Goal: Information Seeking & Learning: Learn about a topic

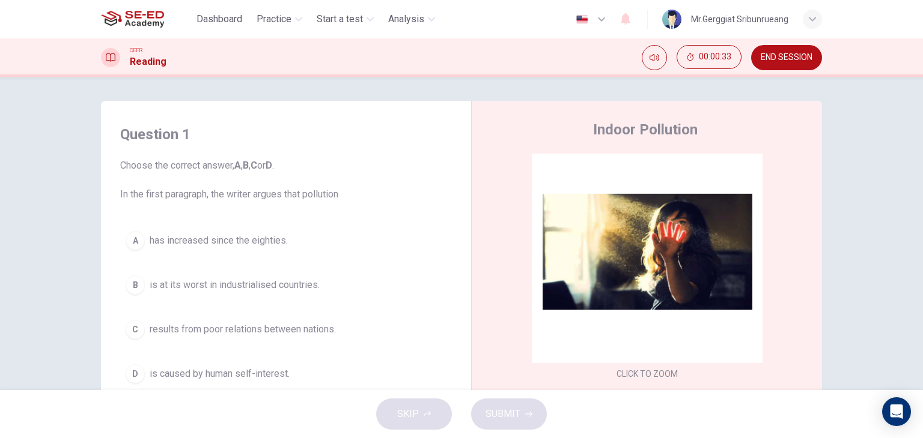
drag, startPoint x: 117, startPoint y: 193, endPoint x: 342, endPoint y: 206, distance: 225.0
click at [342, 206] on div "Question 1 Choose the correct answer, A , B , C or D . In the first paragraph, …" at bounding box center [286, 257] width 351 height 288
click at [315, 201] on span "Choose the correct answer, A , B , C or D . In the first paragraph, the writer …" at bounding box center [286, 180] width 332 height 43
drag, startPoint x: 337, startPoint y: 195, endPoint x: 127, endPoint y: 202, distance: 210.3
click at [147, 198] on span "Choose the correct answer, A , B , C or D . In the first paragraph, the writer …" at bounding box center [286, 180] width 332 height 43
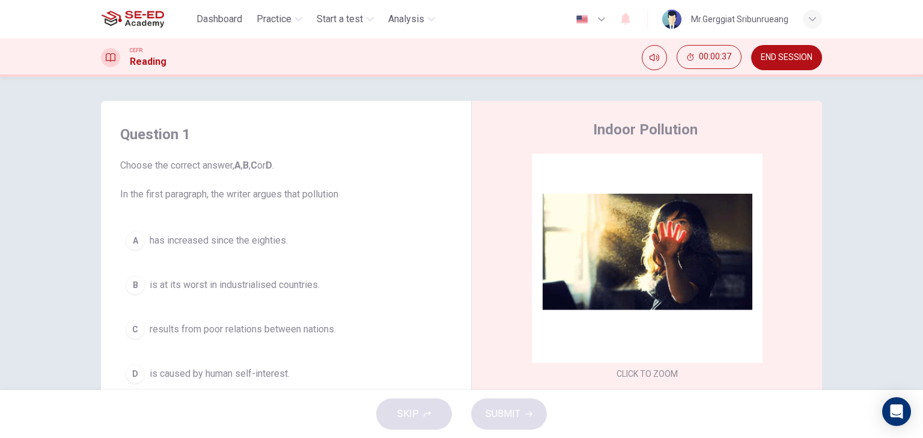
drag, startPoint x: 118, startPoint y: 193, endPoint x: 254, endPoint y: 193, distance: 135.7
click at [252, 194] on span "Choose the correct answer, A , B , C or D . In the first paragraph, the writer …" at bounding box center [286, 180] width 332 height 43
click at [268, 197] on span "Choose the correct answer, A , B , C or D . In the first paragraph, the writer …" at bounding box center [286, 180] width 332 height 43
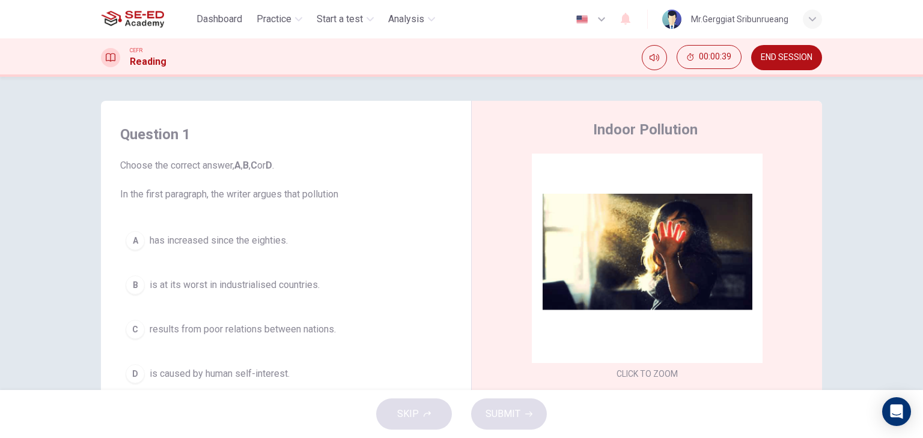
drag, startPoint x: 271, startPoint y: 195, endPoint x: 332, endPoint y: 202, distance: 61.1
click at [324, 204] on div "Question 1 Choose the correct answer, A , B , C or D . In the first paragraph, …" at bounding box center [286, 257] width 351 height 288
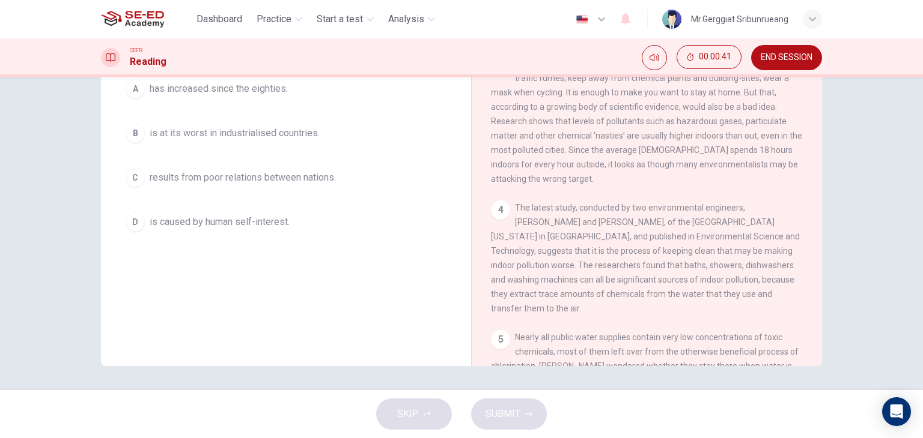
scroll to position [480, 0]
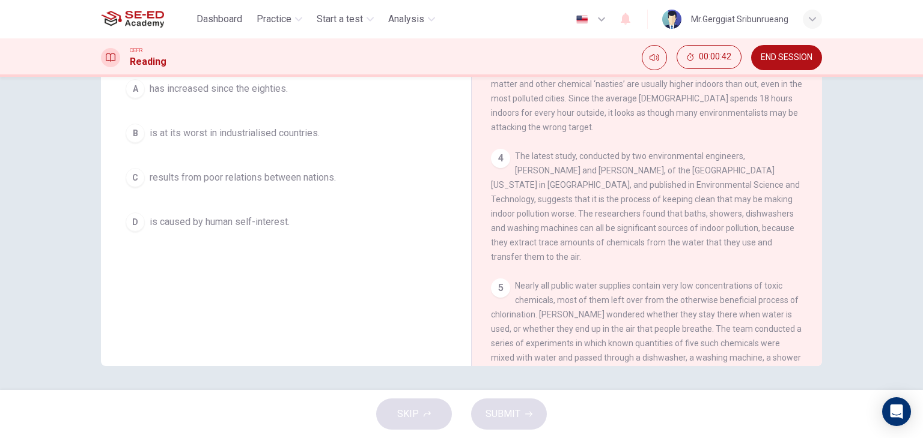
drag, startPoint x: 563, startPoint y: 151, endPoint x: 616, endPoint y: 198, distance: 70.2
click at [616, 198] on div "CLICK TO ZOOM Click to Zoom 1 Since the early eighties we have been only too aw…" at bounding box center [655, 184] width 328 height 365
drag, startPoint x: 593, startPoint y: 167, endPoint x: 780, endPoint y: 400, distance: 298.3
click at [780, 400] on div "Dashboard Practice Start a test Analysis English en ​ Mr.Gerggiat Sribunrueang …" at bounding box center [461, 219] width 923 height 438
click at [898, 414] on icon "Open Intercom Messenger" at bounding box center [896, 412] width 16 height 16
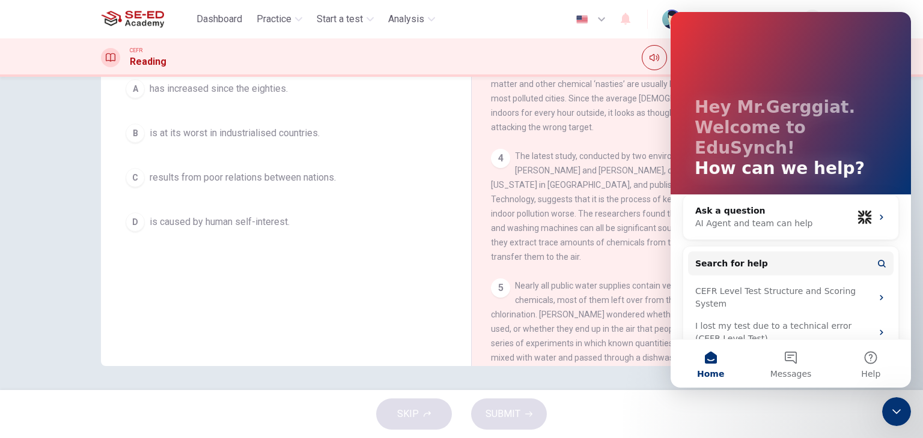
scroll to position [0, 0]
click at [568, 223] on span "The latest study, conducted by two environmental engineers, [PERSON_NAME] and […" at bounding box center [645, 206] width 309 height 111
click at [547, 256] on span "The latest study, conducted by two environmental engineers, [PERSON_NAME] and […" at bounding box center [645, 206] width 309 height 111
click at [440, 241] on div "Question 1 Choose the correct answer, A , B , C or D . In the first paragraph, …" at bounding box center [286, 105] width 351 height 288
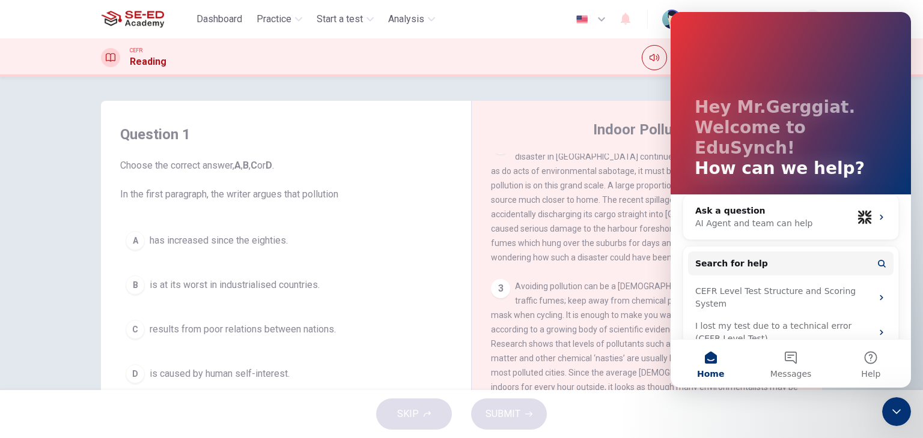
scroll to position [240, 0]
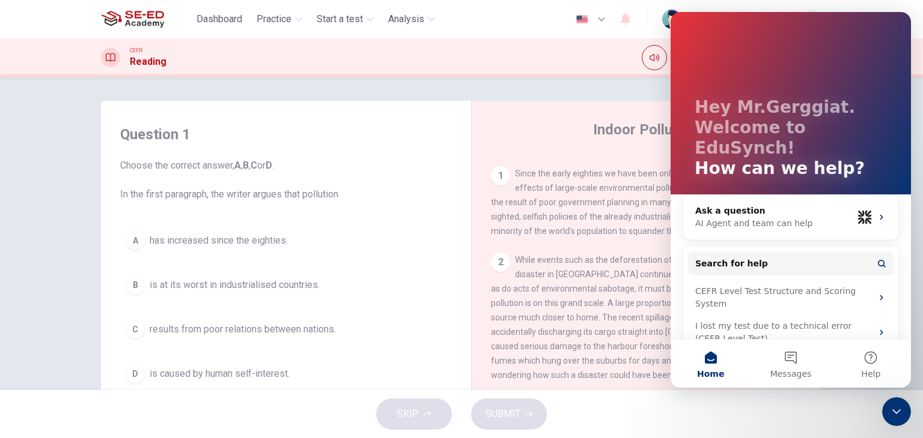
click at [556, 288] on span "While events such as the deforestation of the Amazon jungle or the nuclear disa…" at bounding box center [645, 317] width 309 height 125
click at [894, 420] on div "Close Intercom Messenger" at bounding box center [896, 412] width 29 height 29
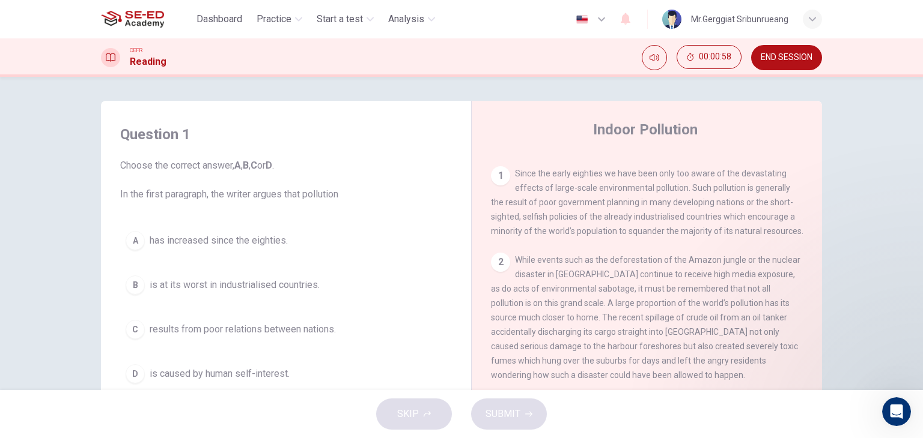
scroll to position [0, 0]
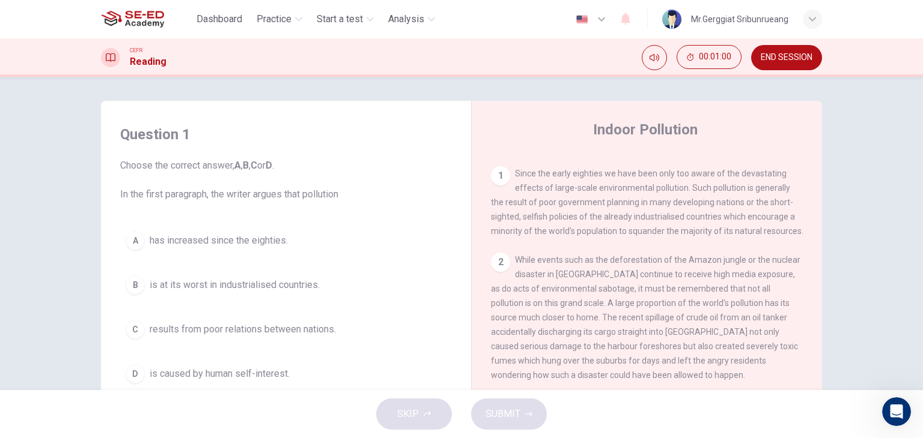
drag, startPoint x: 510, startPoint y: 173, endPoint x: 596, endPoint y: 236, distance: 106.5
click at [596, 236] on div "1 Since the early eighties we have been only too aware of the devastating effec…" at bounding box center [647, 202] width 312 height 72
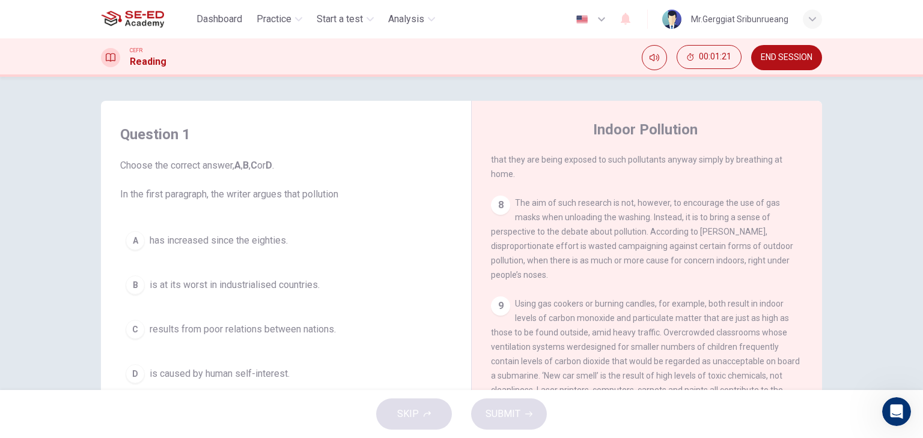
click at [771, 64] on button "END SESSION" at bounding box center [786, 57] width 71 height 25
